Goal: Share content: Share content

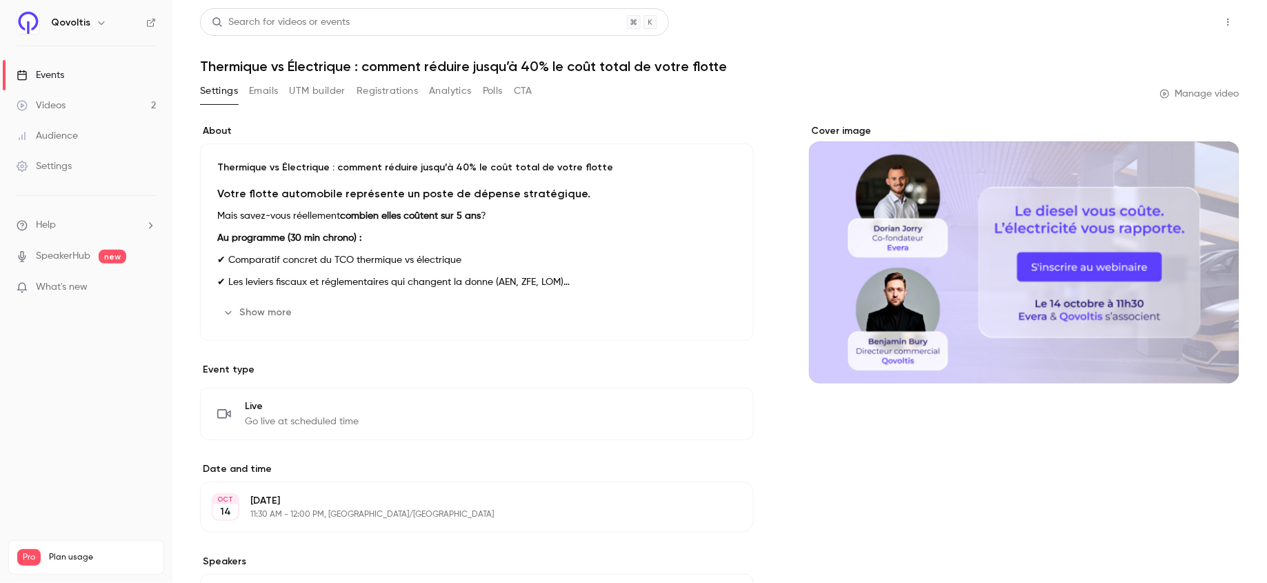
click at [1174, 22] on button "Share" at bounding box center [1179, 22] width 54 height 28
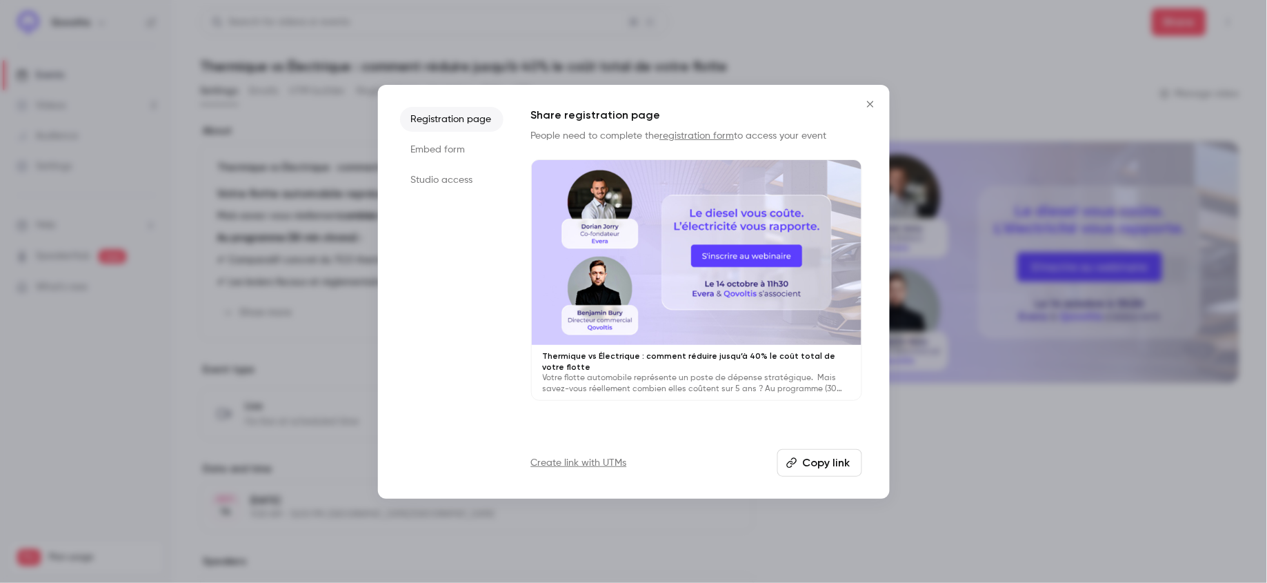
click at [822, 458] on button "Copy link" at bounding box center [819, 463] width 85 height 28
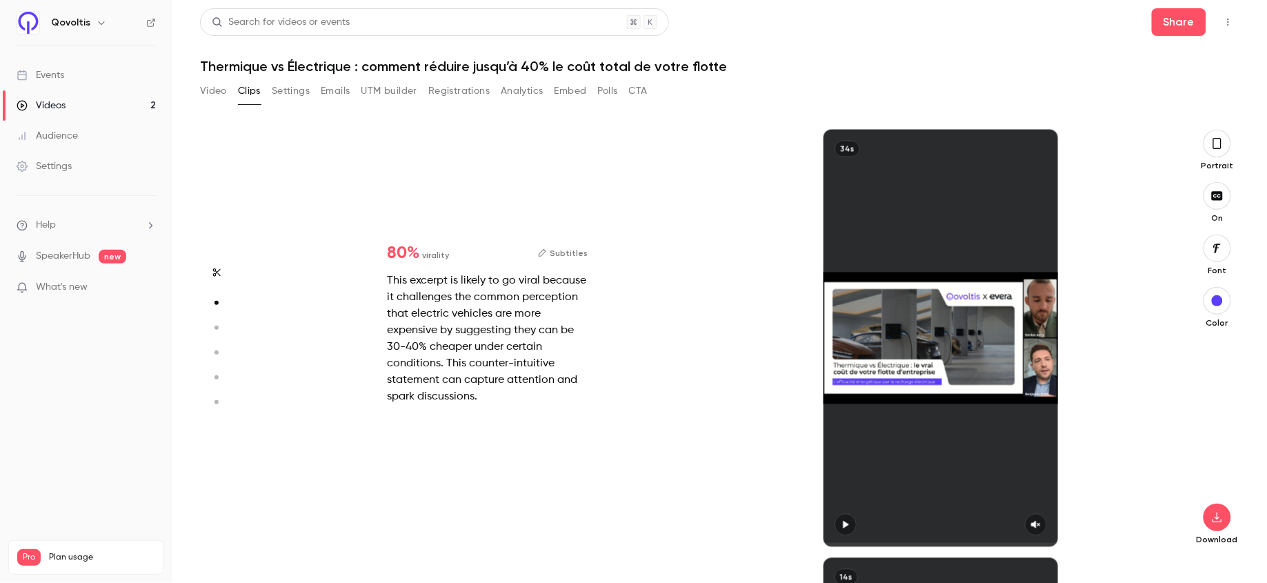
type input "*"
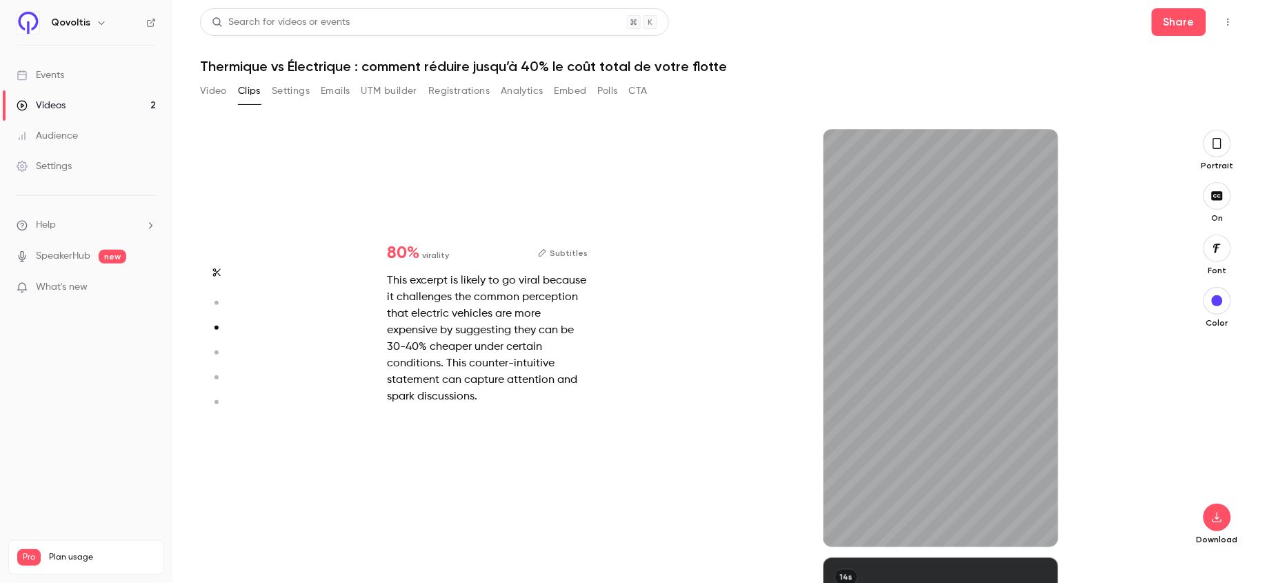
type input "*"
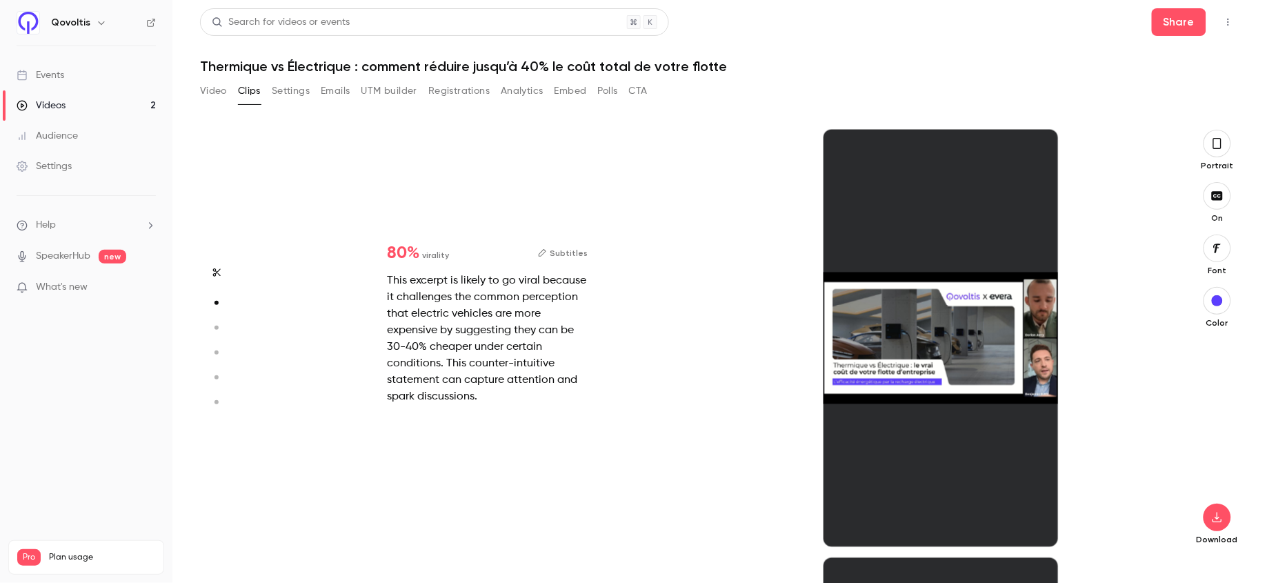
type input "*"
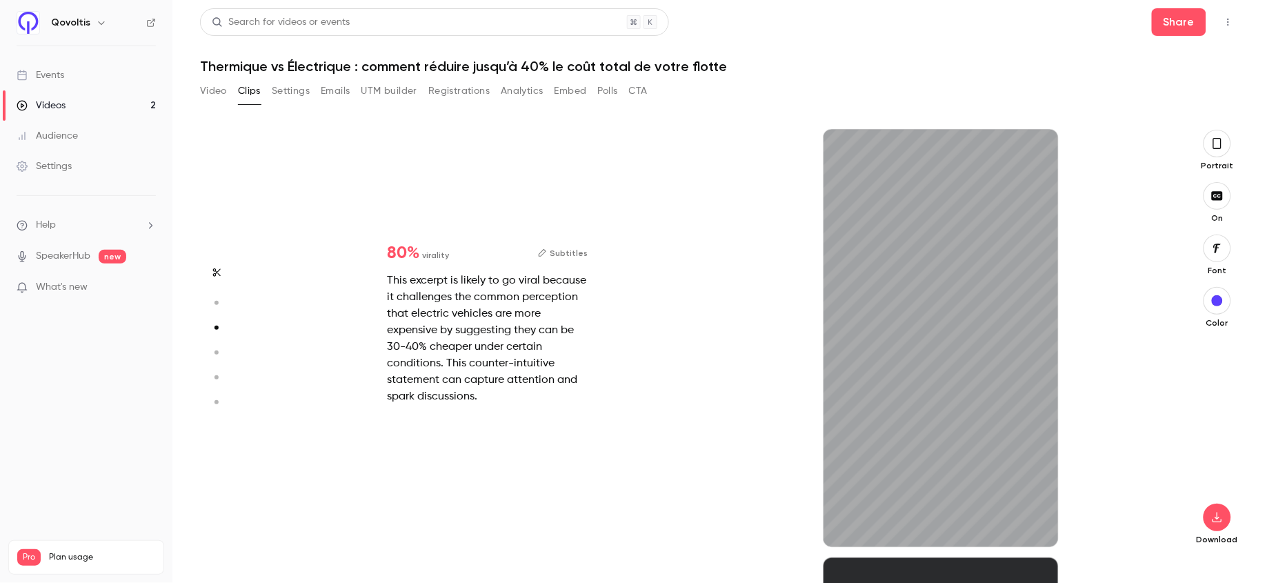
type input "*"
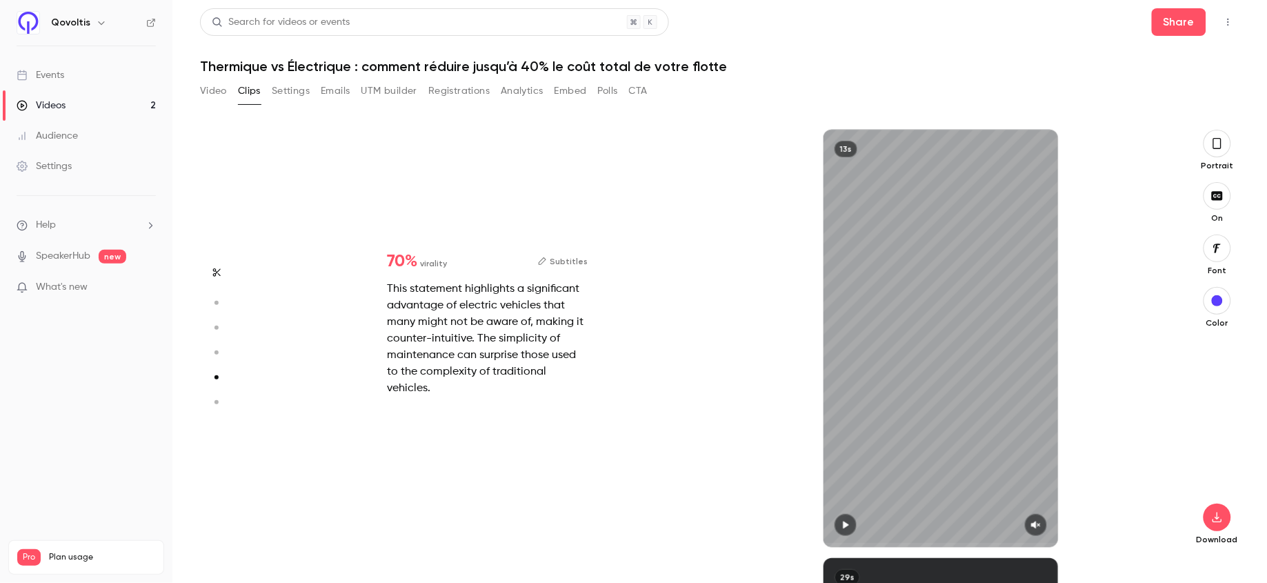
scroll to position [2121, 0]
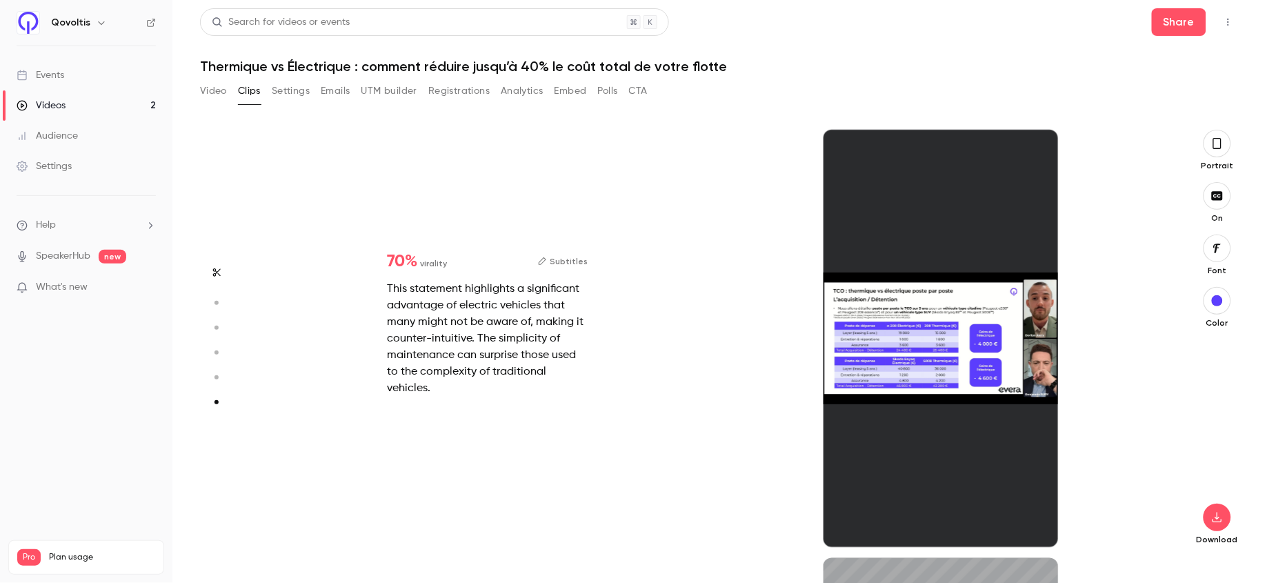
type input "*"
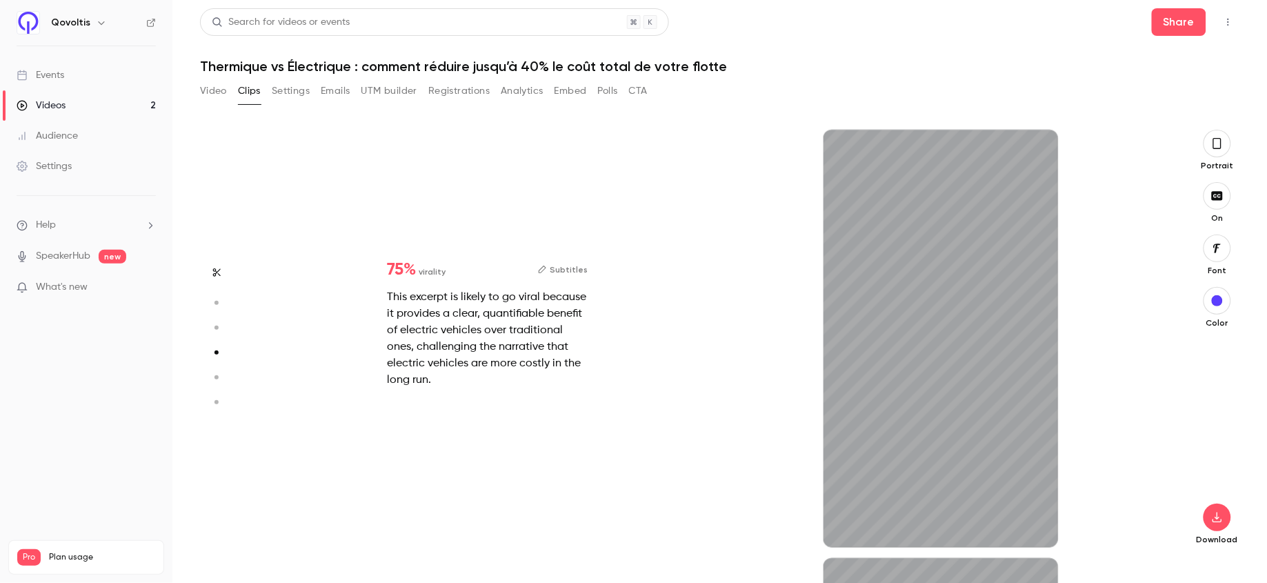
scroll to position [1286, 0]
type input "*"
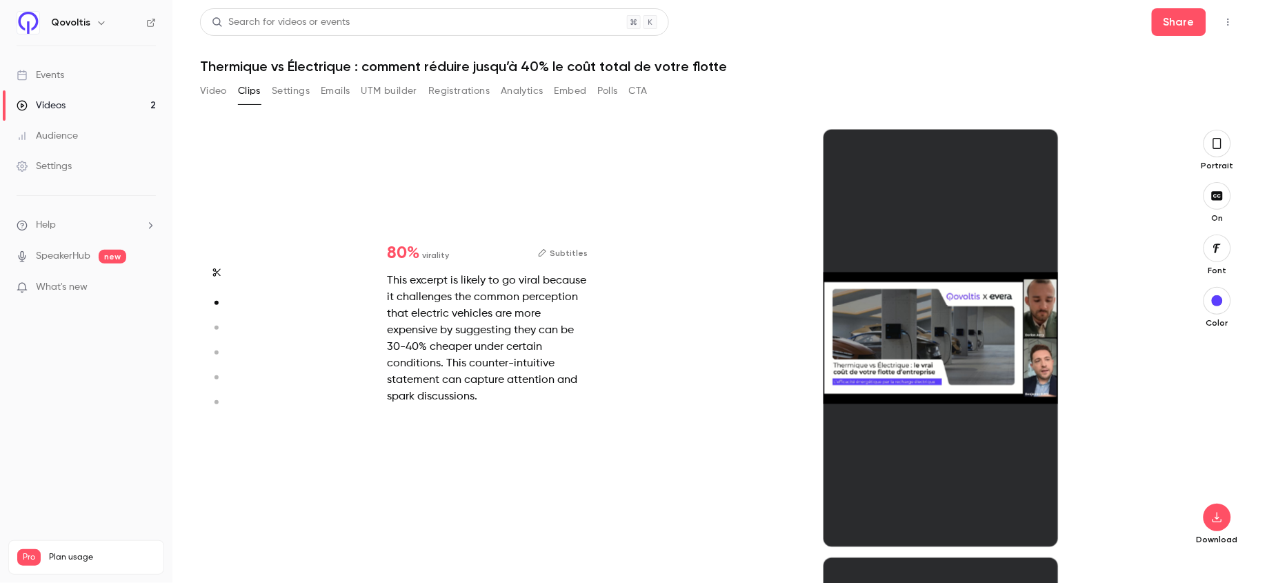
type input "*"
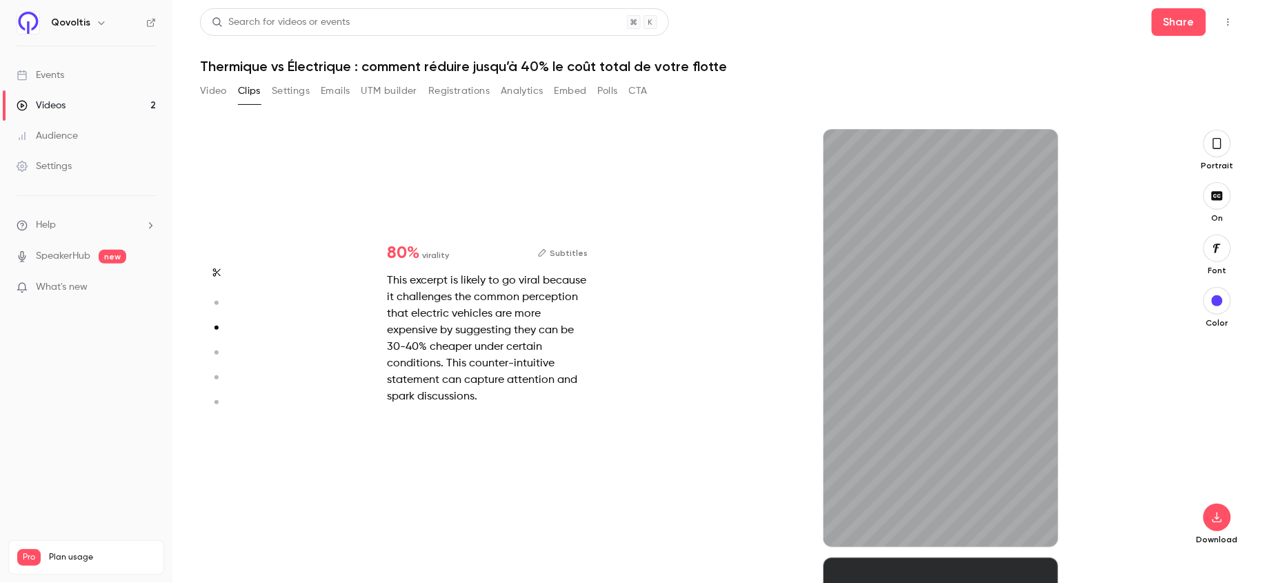
scroll to position [857, 0]
click at [464, 312] on div "This excerpt is likely to go viral because it challenges the common perception …" at bounding box center [487, 338] width 201 height 132
type input "*"
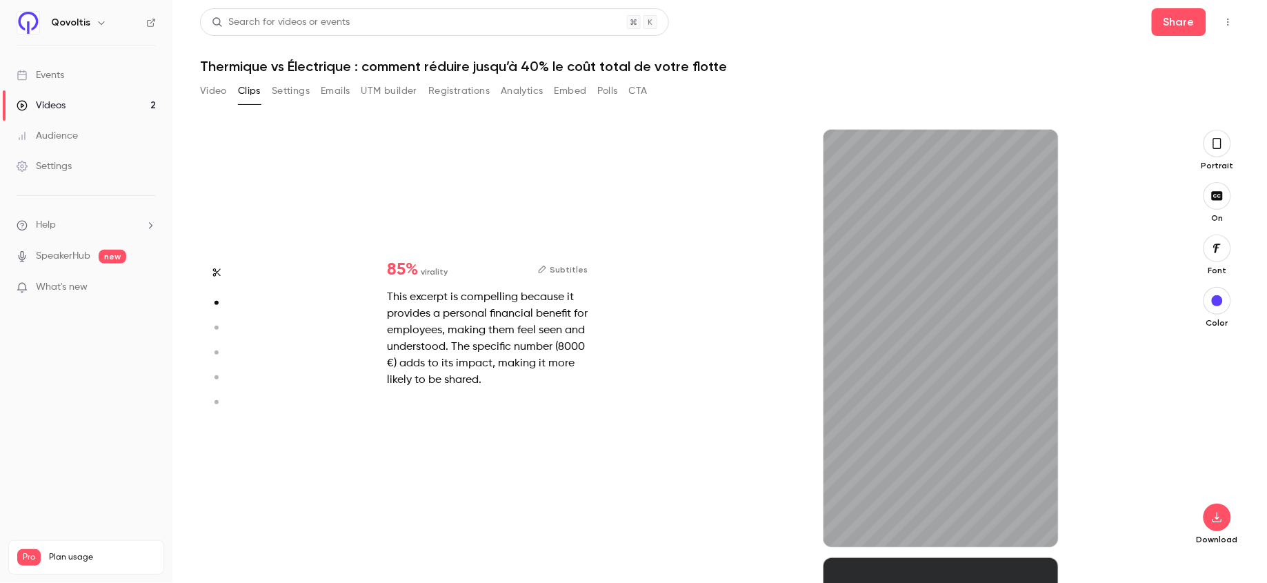
scroll to position [428, 0]
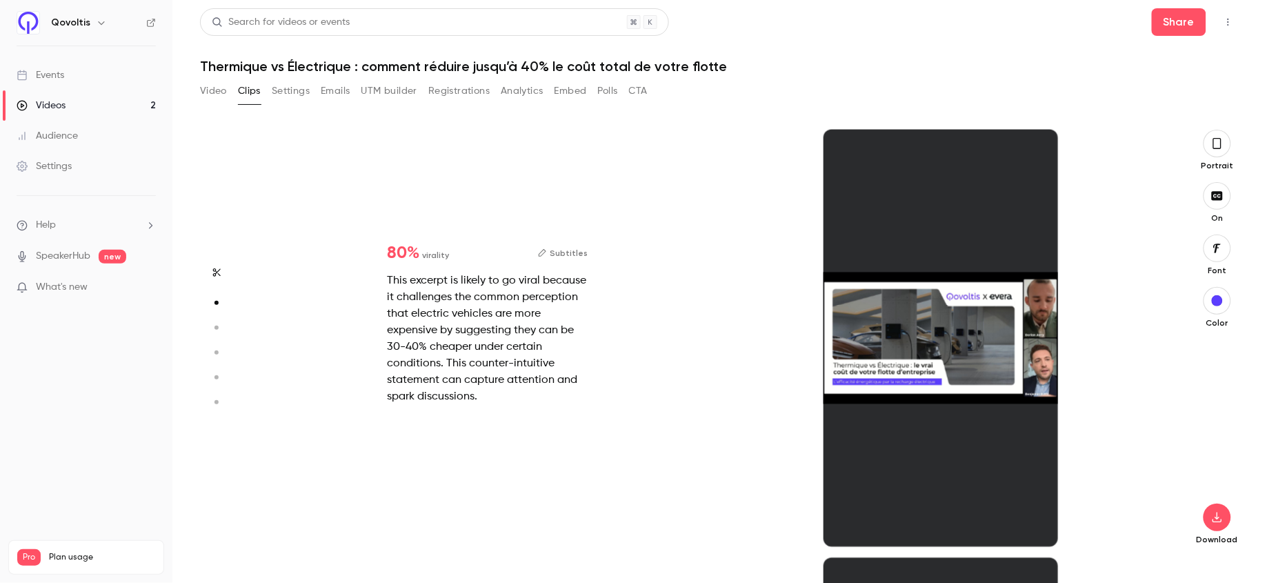
type input "*"
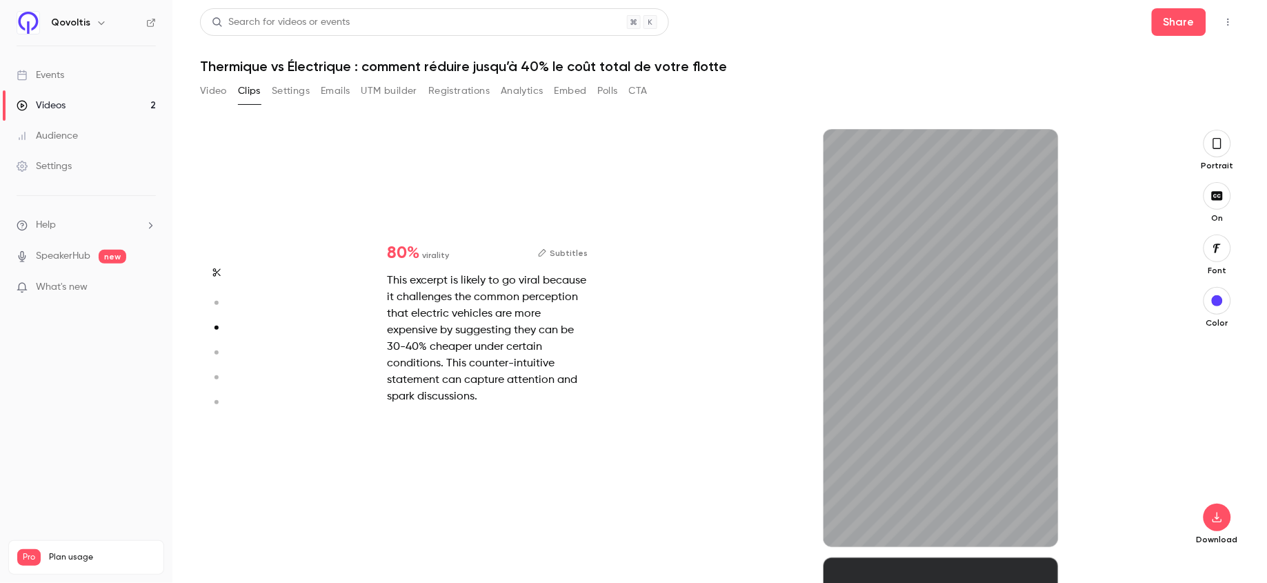
scroll to position [857, 0]
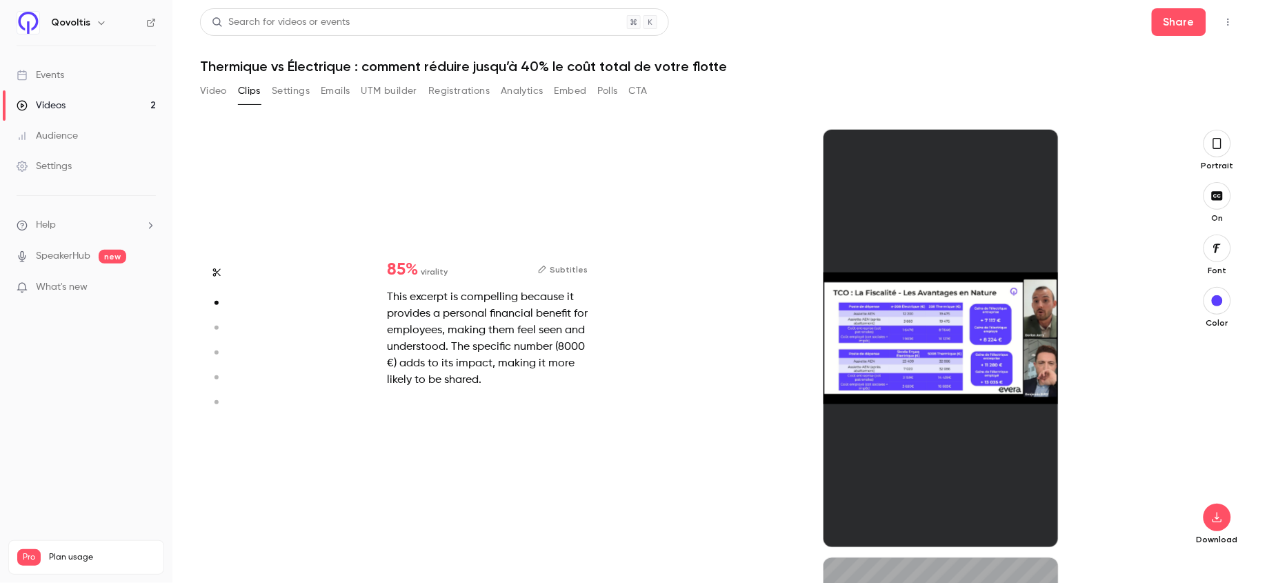
type input "*"
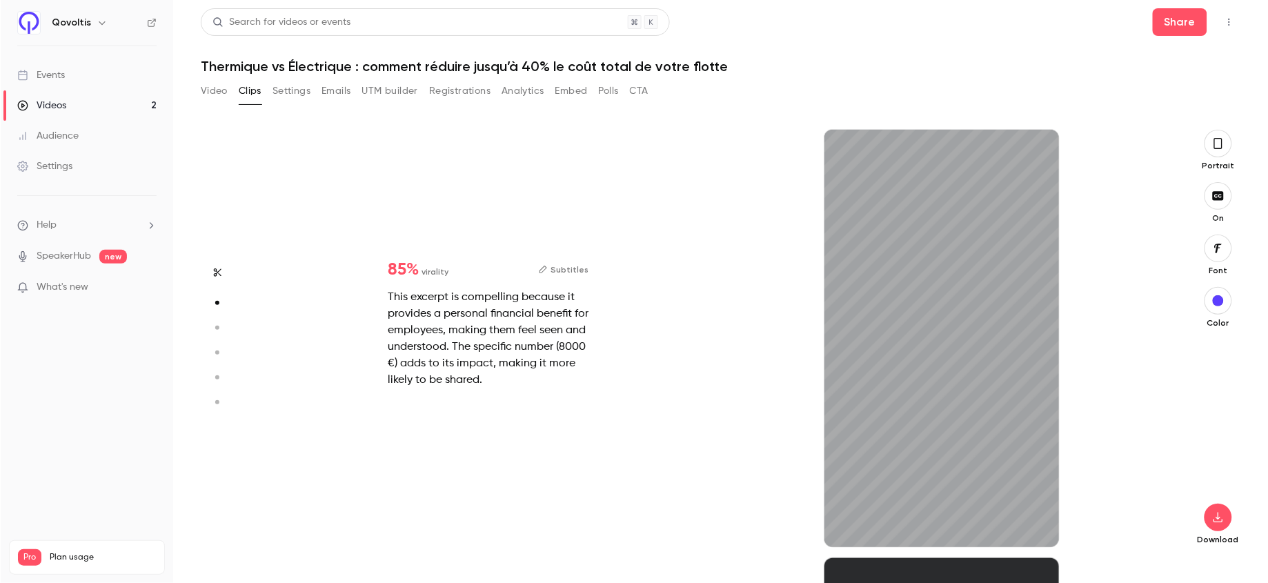
scroll to position [428, 0]
drag, startPoint x: 941, startPoint y: 547, endPoint x: 750, endPoint y: 546, distance: 190.4
click at [750, 546] on div "16s" at bounding box center [942, 338] width 454 height 417
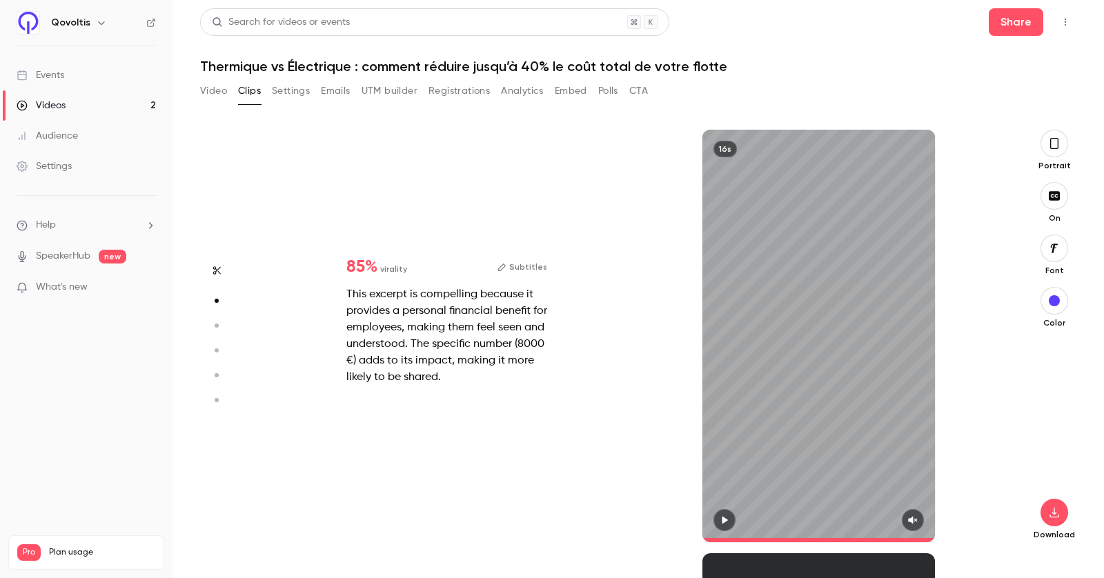
scroll to position [423, 0]
type input "*"
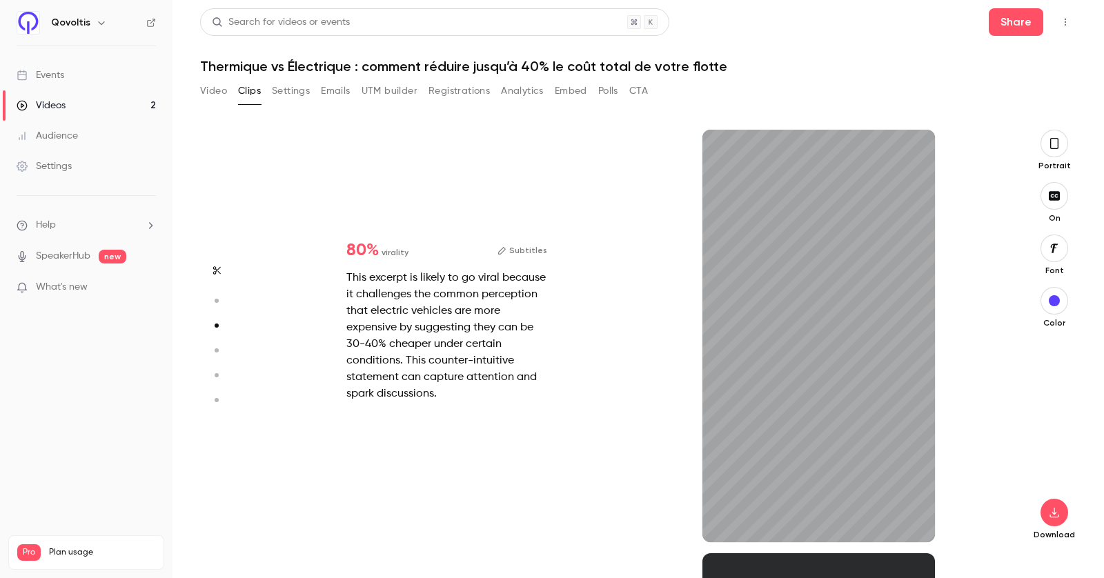
scroll to position [846, 0]
click at [772, 370] on div "34s" at bounding box center [818, 336] width 232 height 412
type input "*"
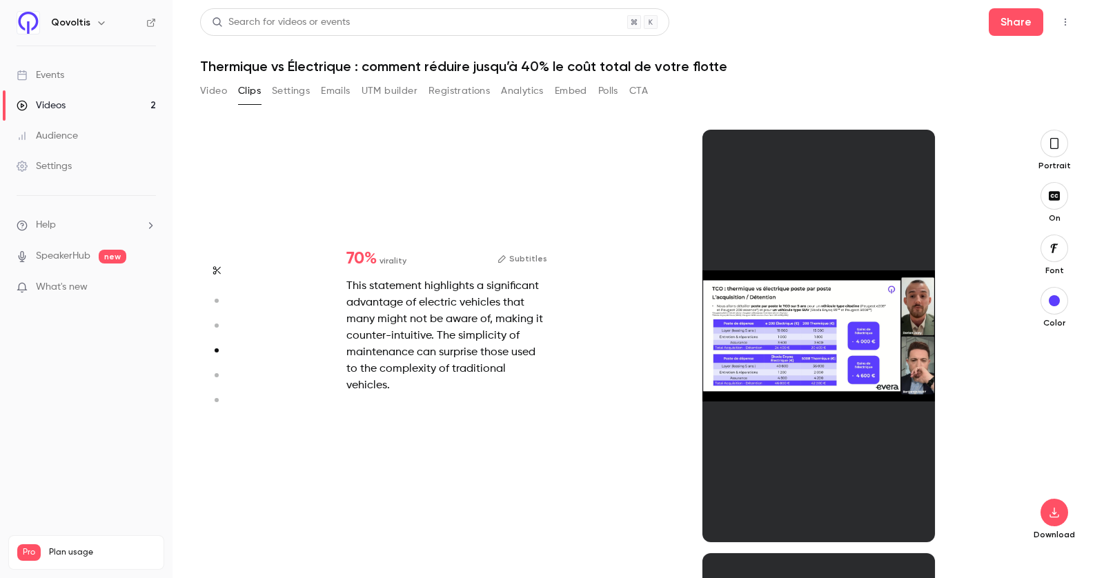
type input "*"
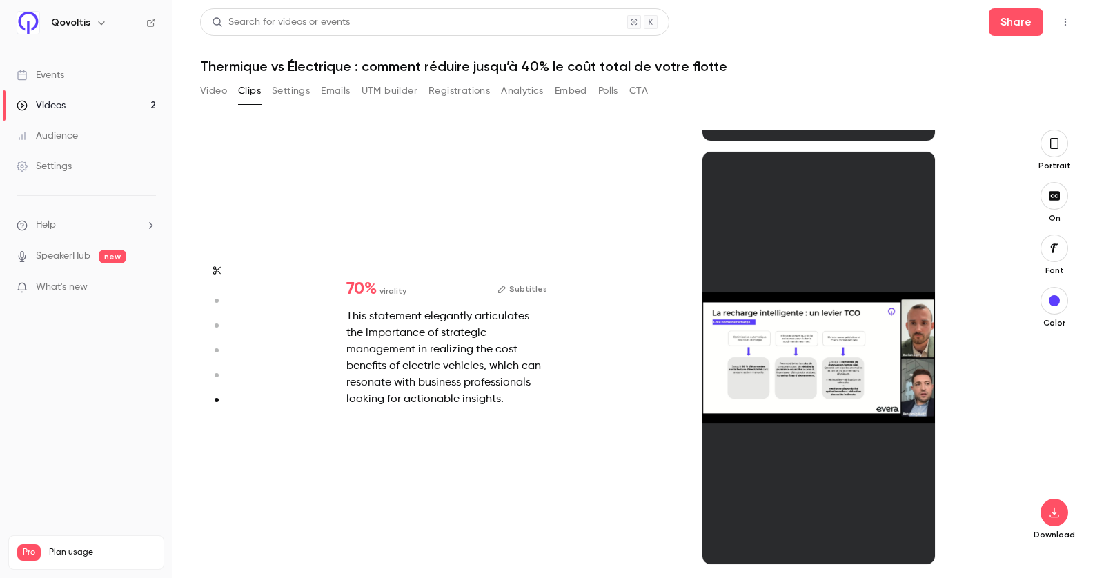
scroll to position [2094, 0]
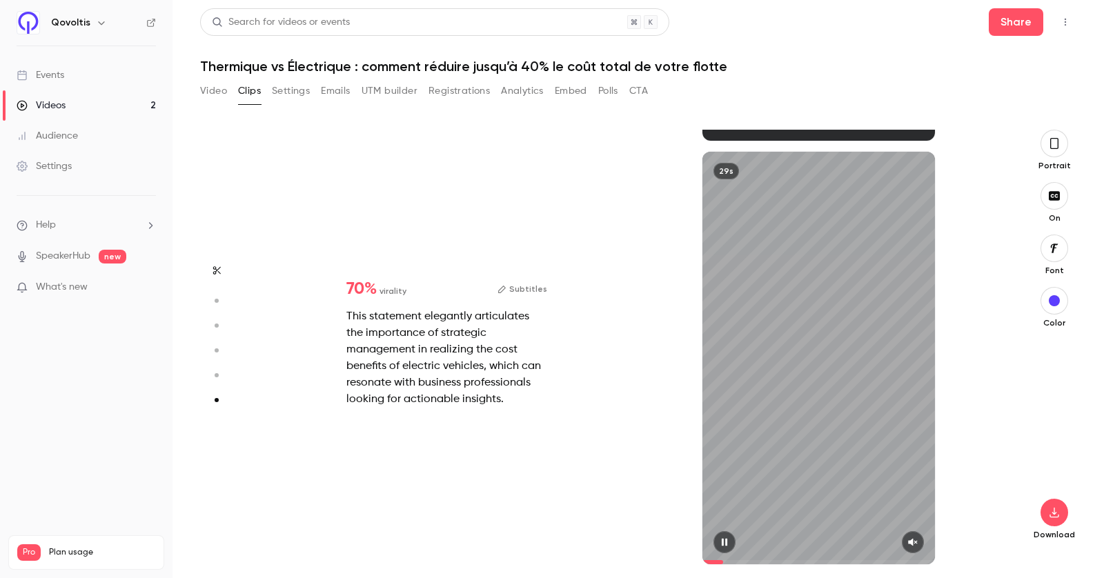
type input "*"
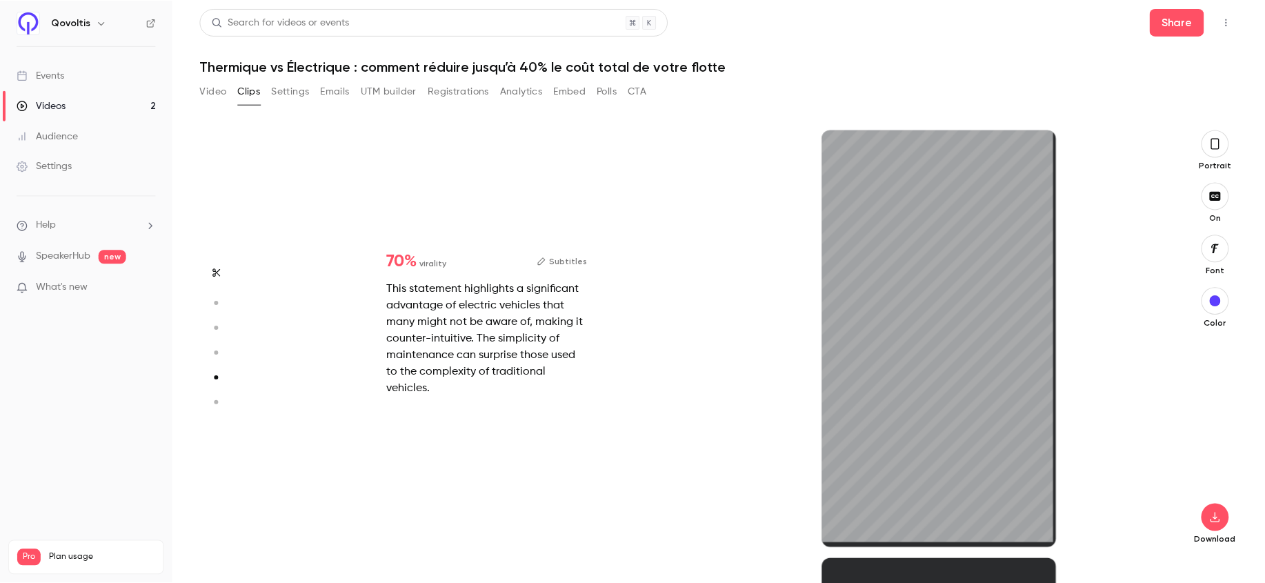
scroll to position [1715, 0]
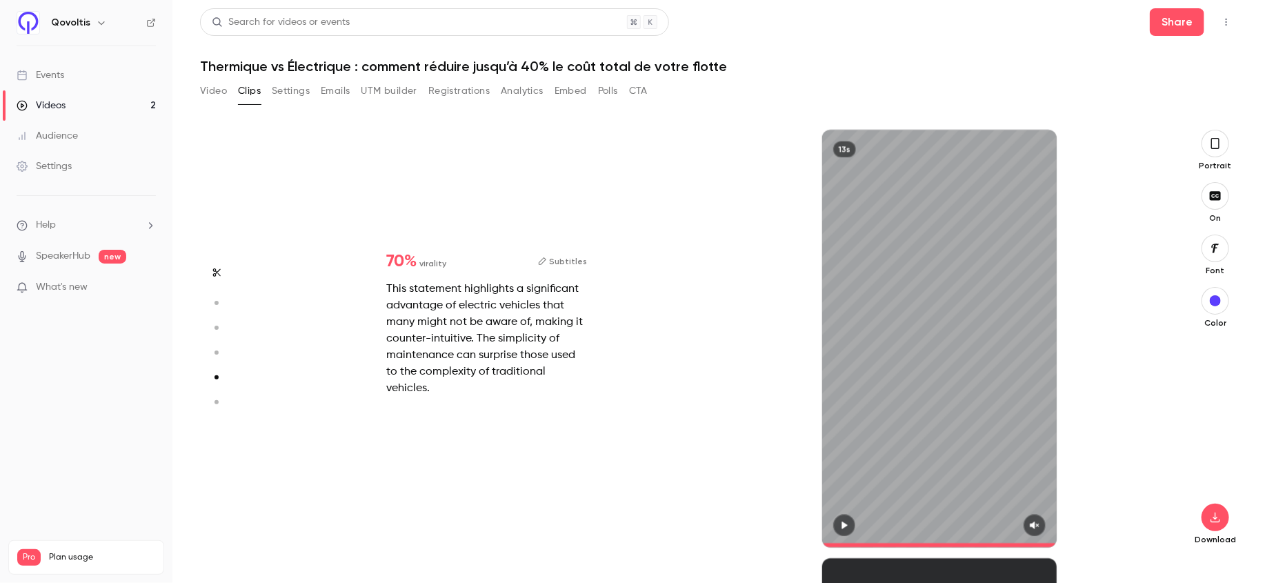
type input "****"
